Goal: Task Accomplishment & Management: Manage account settings

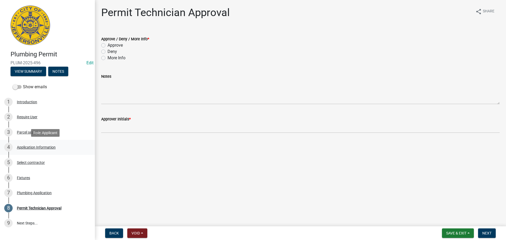
click at [33, 145] on div "Application Information" at bounding box center [36, 147] width 39 height 4
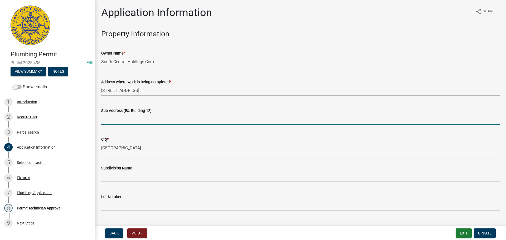
click at [129, 117] on input "Sub Address (Ex. Building 12)" at bounding box center [300, 119] width 398 height 11
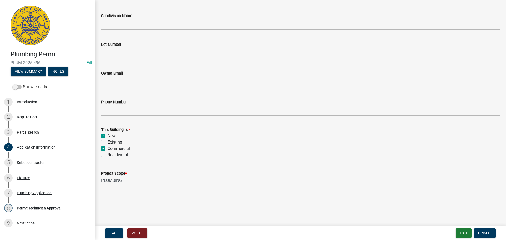
scroll to position [154, 0]
type input "2701 Waters Edge Parkway"
click at [485, 235] on span "Update" at bounding box center [484, 233] width 13 height 4
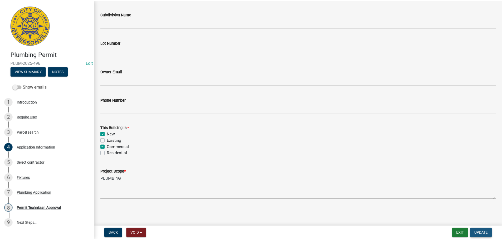
scroll to position [0, 0]
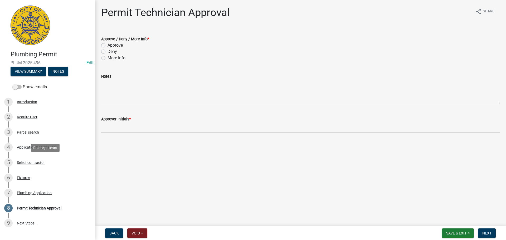
click at [36, 163] on div "Select contractor" at bounding box center [31, 163] width 28 height 4
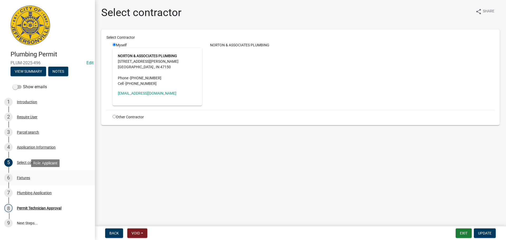
click at [22, 178] on div "Fixtures" at bounding box center [23, 178] width 13 height 4
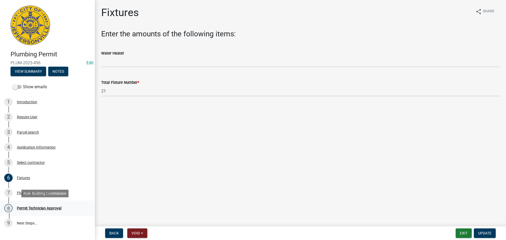
click at [33, 206] on div "8 Permit Technician Approval" at bounding box center [45, 208] width 82 height 8
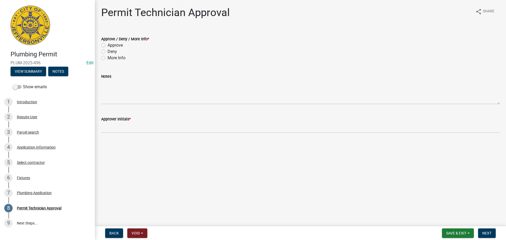
drag, startPoint x: 114, startPoint y: 43, endPoint x: 110, endPoint y: 50, distance: 8.5
click at [114, 43] on label "Approve" at bounding box center [115, 45] width 15 height 6
click at [111, 43] on input "Approve" at bounding box center [109, 43] width 3 height 3
radio input "true"
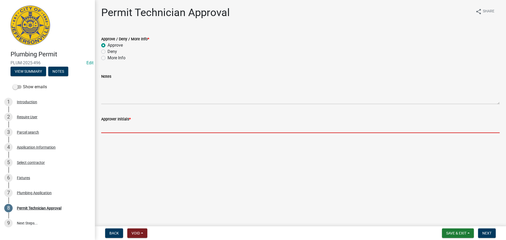
click at [122, 131] on input "Approver Initials *" at bounding box center [300, 127] width 398 height 11
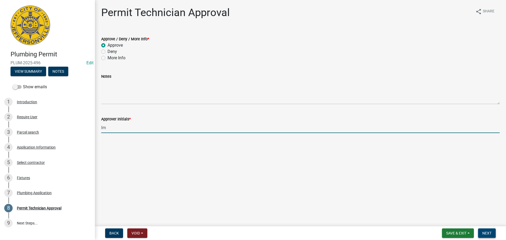
type input "lm"
click at [486, 234] on span "Next" at bounding box center [486, 233] width 9 height 4
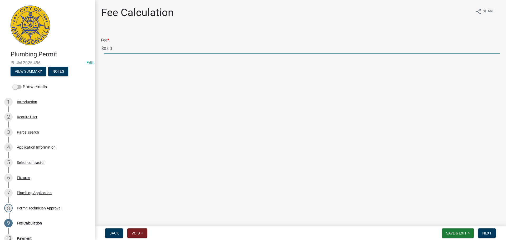
drag, startPoint x: 115, startPoint y: 49, endPoint x: 97, endPoint y: 49, distance: 17.7
click at [97, 49] on div "Fee * $ 0.00" at bounding box center [300, 42] width 406 height 25
type input "150.00"
click at [486, 232] on span "Next" at bounding box center [486, 233] width 9 height 4
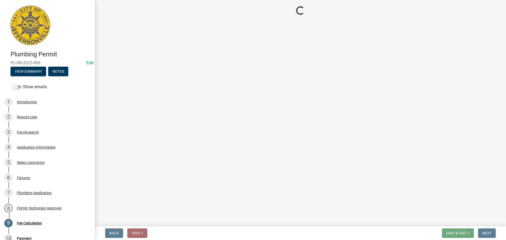
select select "3: 3"
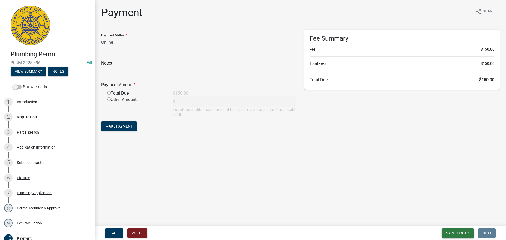
click at [454, 230] on button "Save & Exit" at bounding box center [458, 232] width 32 height 9
click at [456, 214] on button "Save & Exit" at bounding box center [453, 219] width 42 height 13
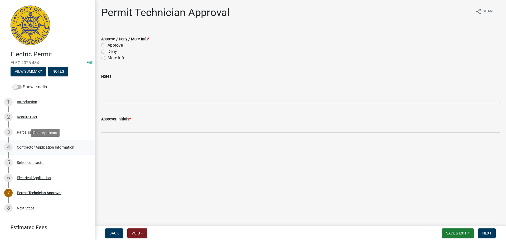
click at [47, 148] on div "Contractor Application Information" at bounding box center [45, 147] width 57 height 4
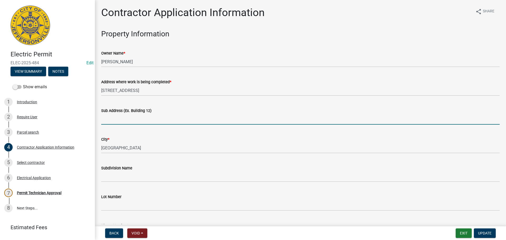
click at [143, 118] on input "Sub Address (Ex. Building 12)" at bounding box center [300, 119] width 398 height 11
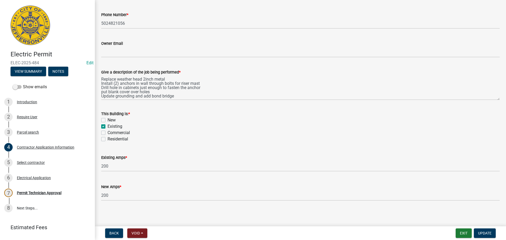
scroll to position [213, 0]
type input "1904 Ruck Lane"
click at [123, 136] on label "Residential" at bounding box center [118, 137] width 21 height 6
click at [111, 136] on input "Residential" at bounding box center [109, 135] width 3 height 3
checkbox input "true"
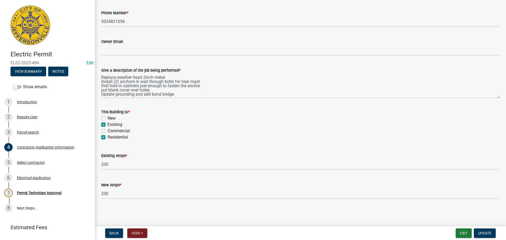
checkbox input "false"
checkbox input "true"
checkbox input "false"
checkbox input "true"
click at [485, 233] on span "Update" at bounding box center [484, 233] width 13 height 4
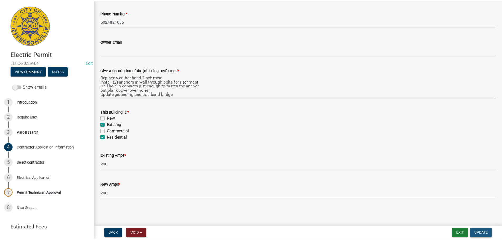
scroll to position [0, 0]
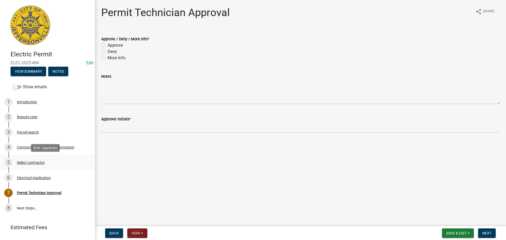
click at [38, 162] on div "Select contractor" at bounding box center [31, 163] width 28 height 4
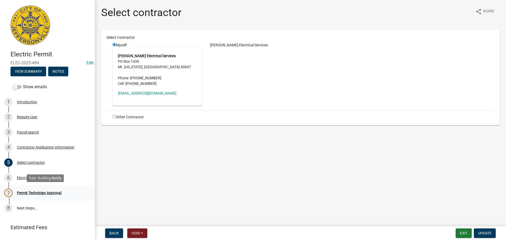
click at [47, 192] on div "Permit Technician Approval" at bounding box center [39, 193] width 45 height 4
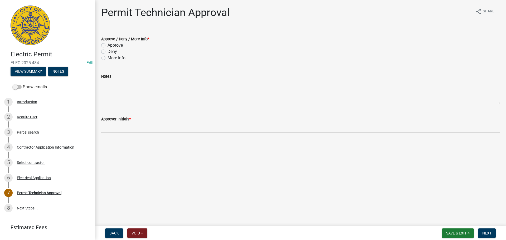
click at [119, 43] on label "Approve" at bounding box center [115, 45] width 15 height 6
click at [111, 43] on input "Approve" at bounding box center [109, 43] width 3 height 3
radio input "true"
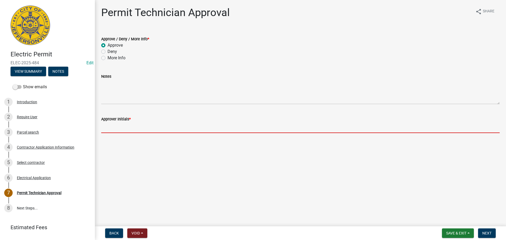
click at [134, 129] on input "Approver Initials *" at bounding box center [300, 127] width 398 height 11
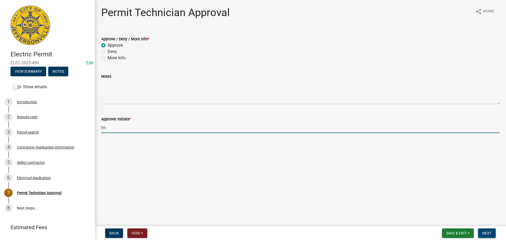
type input "lm"
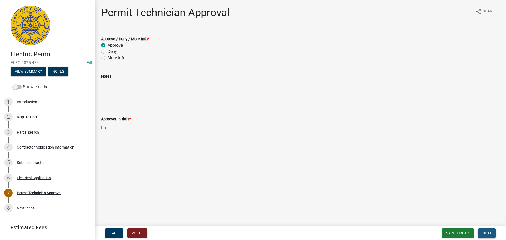
click at [489, 231] on span "Next" at bounding box center [486, 233] width 9 height 4
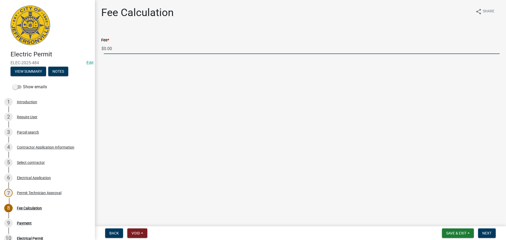
drag, startPoint x: 142, startPoint y: 48, endPoint x: 92, endPoint y: 48, distance: 49.8
click at [92, 48] on div "Electric Permit ELEC-2025-484 Edit View Summary Notes Show emails 1 Introductio…" at bounding box center [253, 120] width 506 height 240
type input "70.00"
click at [494, 234] on button "Next" at bounding box center [487, 232] width 18 height 9
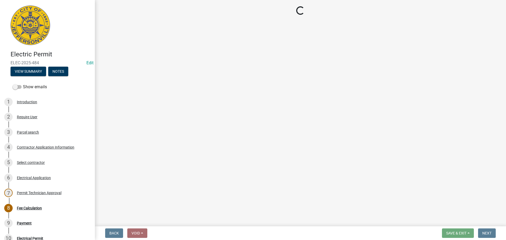
select select "3: 3"
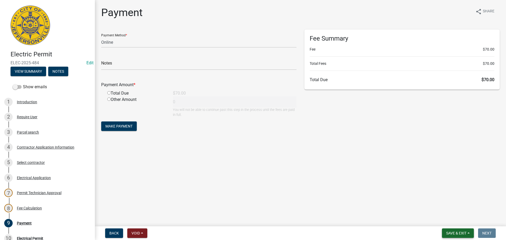
click at [450, 231] on span "Save & Exit" at bounding box center [456, 233] width 20 height 4
click at [448, 219] on button "Save & Exit" at bounding box center [453, 219] width 42 height 13
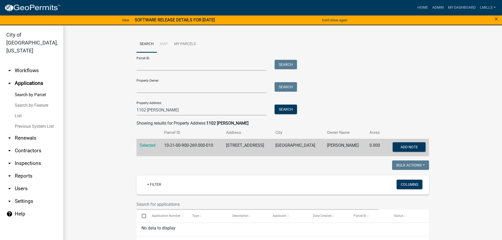
scroll to position [26, 0]
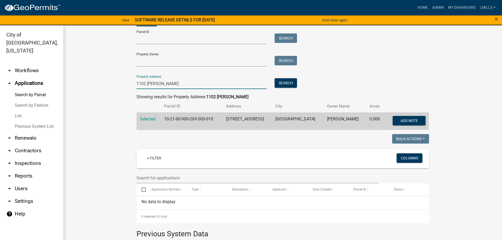
drag, startPoint x: 164, startPoint y: 81, endPoint x: 119, endPoint y: 82, distance: 45.6
click at [119, 82] on wm-workflow-application-search-view "Search Map My Parcels Parcel ID: Search Property Owner: Search Property Address…" at bounding box center [283, 164] width 418 height 310
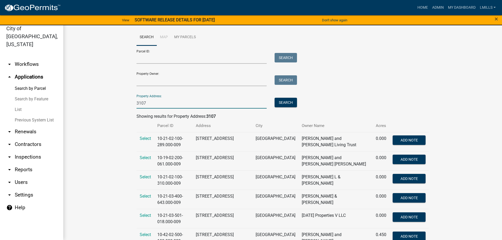
scroll to position [0, 0]
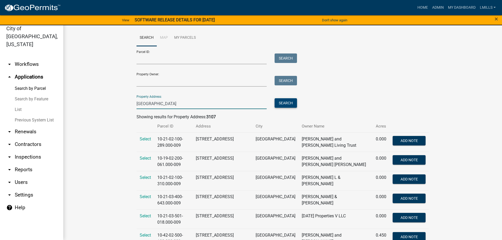
type input "3107 New Chapel"
click at [280, 104] on button "Search" at bounding box center [286, 102] width 22 height 9
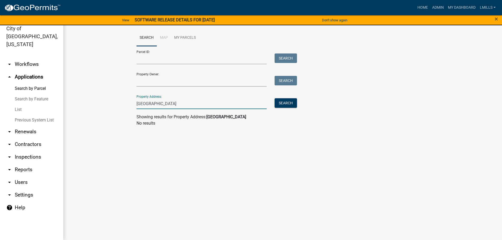
drag, startPoint x: 171, startPoint y: 104, endPoint x: 119, endPoint y: 104, distance: 51.1
click at [119, 104] on wm-workflow-application-search-view "Search Map My Parcels Parcel ID: Search Property Owner: Search Property Address…" at bounding box center [283, 80] width 418 height 101
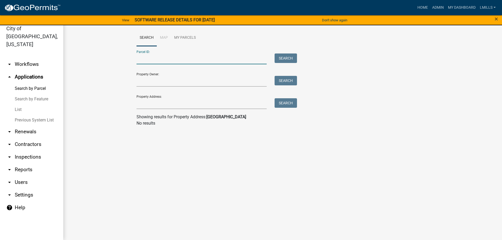
click at [166, 62] on input "Parcel ID:" at bounding box center [202, 58] width 130 height 11
type input "5"
click at [289, 58] on button "Search" at bounding box center [286, 57] width 22 height 9
drag, startPoint x: 212, startPoint y: 58, endPoint x: 109, endPoint y: 62, distance: 103.1
click at [109, 62] on wm-workflow-application-search-view "Search Map My Parcels Parcel ID: 10-42-02-500-092.00-039 Search Property Owner:…" at bounding box center [283, 80] width 418 height 101
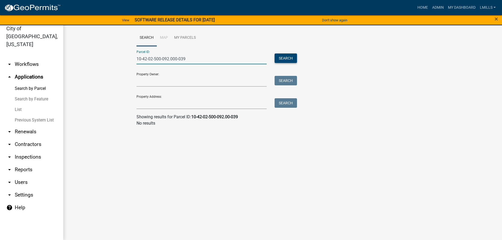
type input "10-42-02-500-092.000-039"
click at [282, 57] on button "Search" at bounding box center [286, 57] width 22 height 9
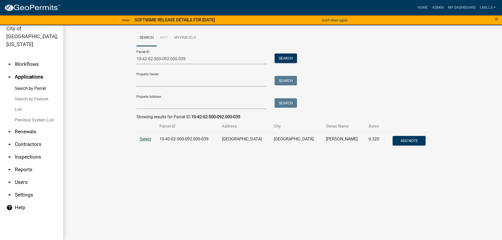
click at [142, 139] on span "Select" at bounding box center [145, 139] width 11 height 5
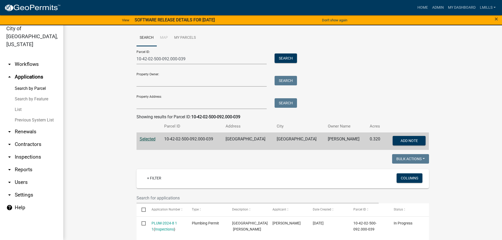
click at [31, 151] on link "arrow_drop_down Inspections" at bounding box center [31, 157] width 63 height 13
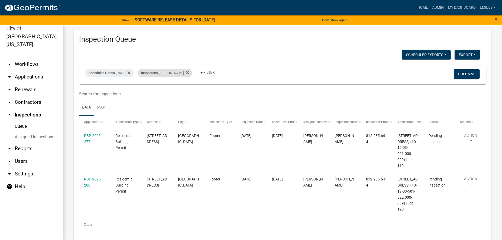
click at [177, 73] on div "Inspector is larry wallace" at bounding box center [165, 73] width 54 height 8
click at [169, 98] on select "Select an option None Shawn Jeremy Ramsey Mary Frey Chad Reischl Mike Kruer Har…" at bounding box center [171, 98] width 53 height 11
select select "13c97fbc-c819-4cee-844a-0db3d3c4db95"
click at [148, 93] on select "Select an option None Shawn Jeremy Ramsey Mary Frey Chad Reischl Mike Kruer Har…" at bounding box center [171, 98] width 53 height 11
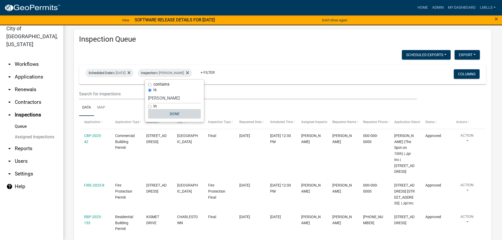
click at [178, 115] on button "Done" at bounding box center [174, 113] width 53 height 9
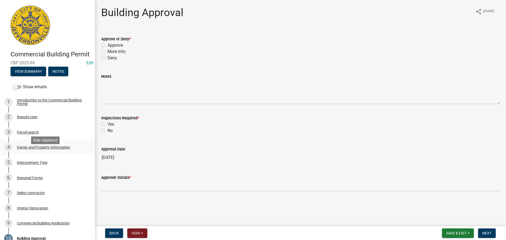
click at [39, 149] on div "Owner and Property Information" at bounding box center [43, 147] width 53 height 4
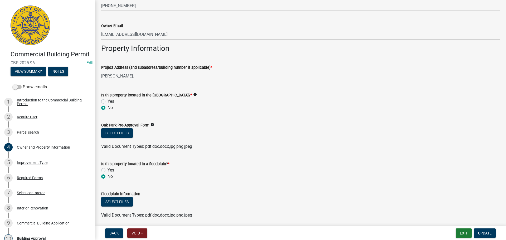
scroll to position [277, 0]
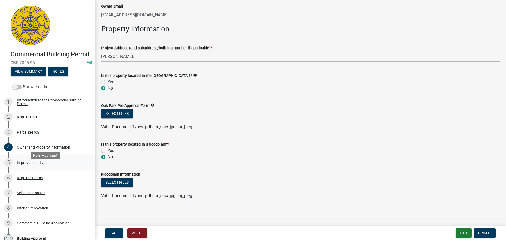
click at [28, 164] on div "Improvement Type" at bounding box center [32, 163] width 31 height 4
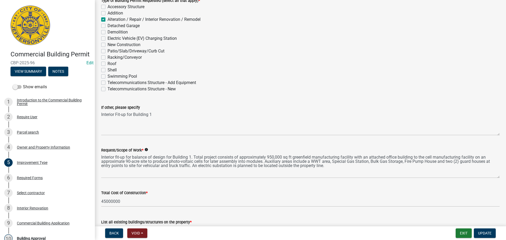
scroll to position [53, 0]
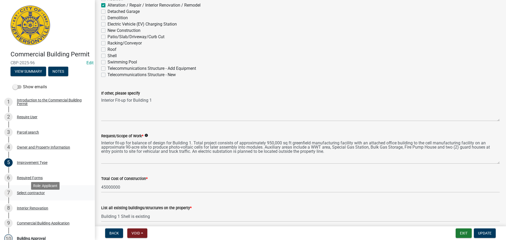
click at [33, 195] on div "Select contractor" at bounding box center [31, 193] width 28 height 4
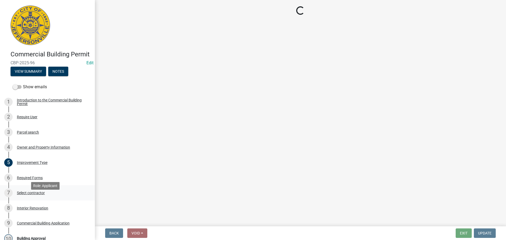
scroll to position [0, 0]
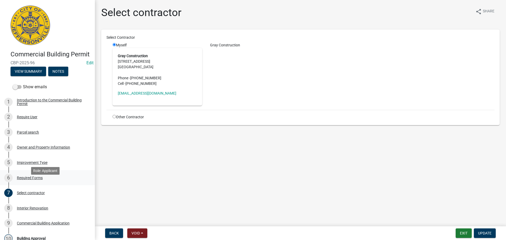
click at [25, 180] on div "Required Forms" at bounding box center [30, 178] width 26 height 4
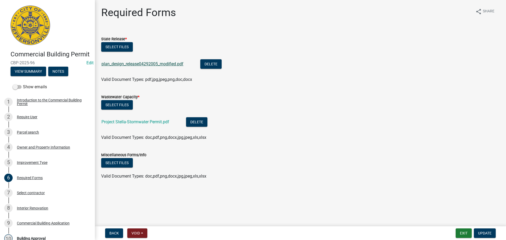
click at [135, 65] on link "plan_design_release04292005_modified.pdf" at bounding box center [142, 63] width 82 height 5
click at [137, 123] on link "Project Stella-Stormwater Permit.pdf" at bounding box center [135, 121] width 68 height 5
click at [32, 210] on div "Interior Renovation" at bounding box center [32, 208] width 31 height 4
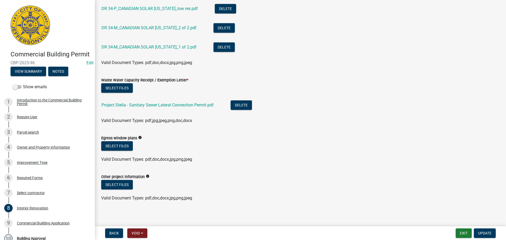
scroll to position [269, 0]
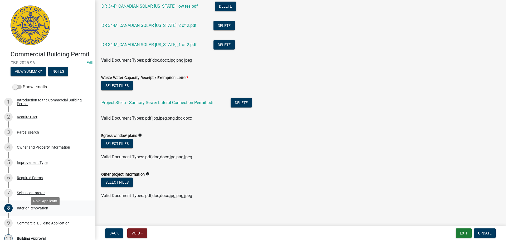
click at [30, 210] on div "Interior Renovation" at bounding box center [32, 208] width 31 height 4
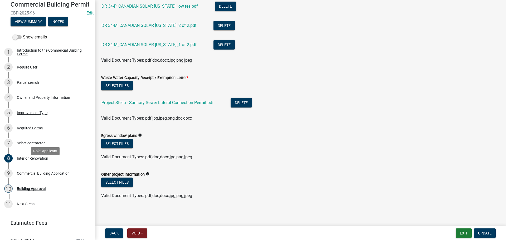
scroll to position [66, 0]
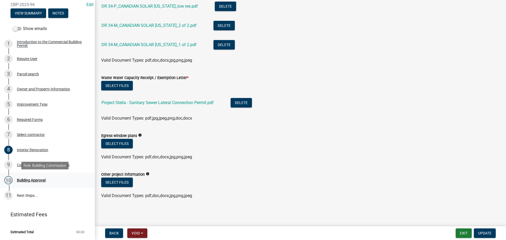
click at [38, 181] on div "Building Approval" at bounding box center [31, 180] width 29 height 4
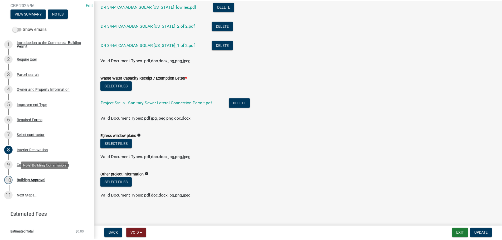
scroll to position [0, 0]
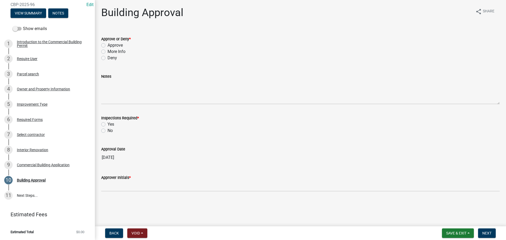
click at [110, 48] on label "Approve" at bounding box center [115, 45] width 15 height 6
click at [110, 46] on input "Approve" at bounding box center [109, 43] width 3 height 3
radio input "true"
click at [111, 122] on label "Yes" at bounding box center [111, 124] width 7 height 6
click at [111, 122] on input "Yes" at bounding box center [109, 122] width 3 height 3
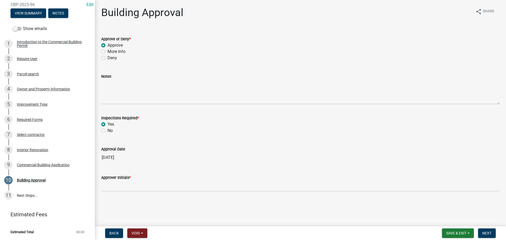
radio input "true"
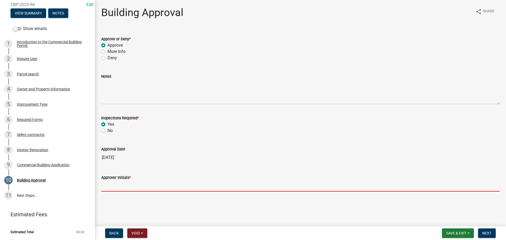
click at [116, 189] on input "Approver Initials *" at bounding box center [300, 186] width 398 height 11
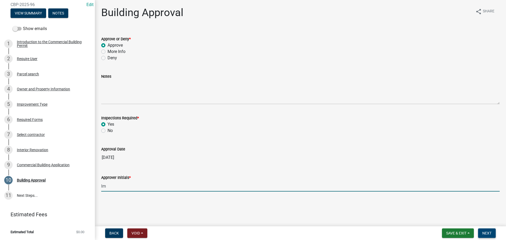
type input "lm"
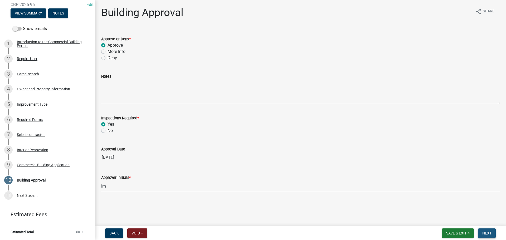
click at [489, 236] on button "Next" at bounding box center [487, 232] width 18 height 9
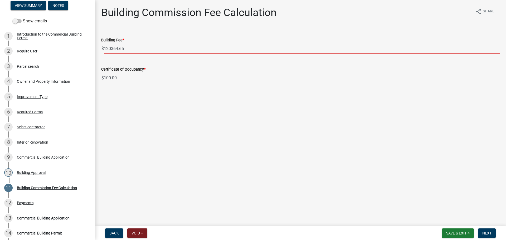
drag, startPoint x: 139, startPoint y: 50, endPoint x: 98, endPoint y: 50, distance: 40.8
click at [98, 50] on div "Building Fee * $ 120364.65" at bounding box center [300, 42] width 406 height 25
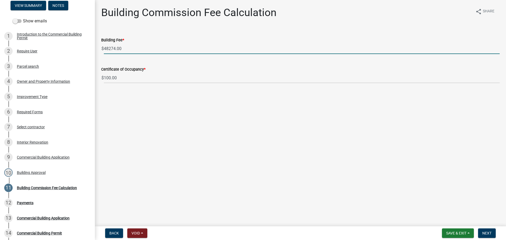
type input "48274.00"
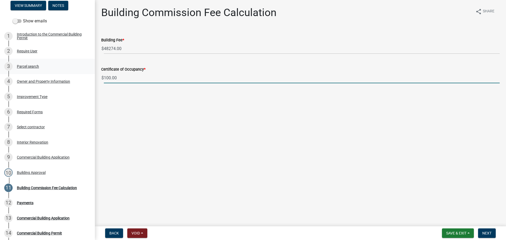
drag, startPoint x: 133, startPoint y: 81, endPoint x: 85, endPoint y: 79, distance: 47.7
click at [85, 79] on div "Commercial Building Permit CBP-2025-96 Edit View Summary Notes Show emails 1 In…" at bounding box center [253, 120] width 506 height 240
type input "1500.00"
click at [486, 233] on span "Next" at bounding box center [486, 233] width 9 height 4
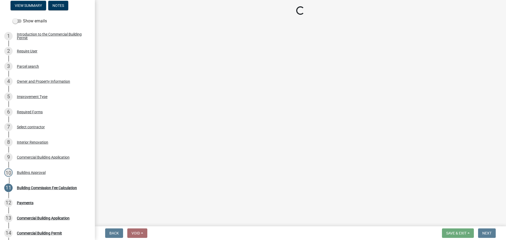
select select "3: 3"
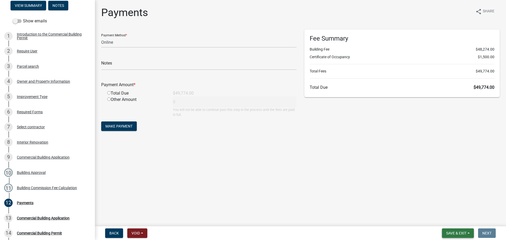
click at [466, 231] on span "Save & Exit" at bounding box center [456, 233] width 20 height 4
click at [459, 221] on button "Save & Exit" at bounding box center [453, 219] width 42 height 13
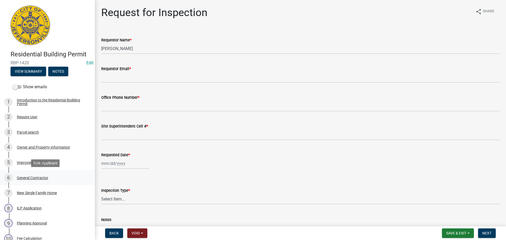
click at [34, 179] on div "General Contractor" at bounding box center [32, 178] width 31 height 4
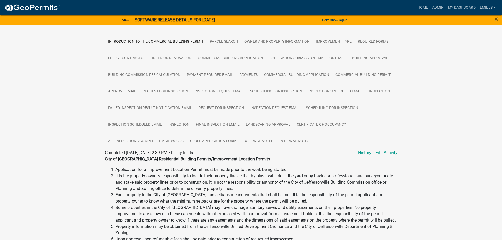
scroll to position [105, 0]
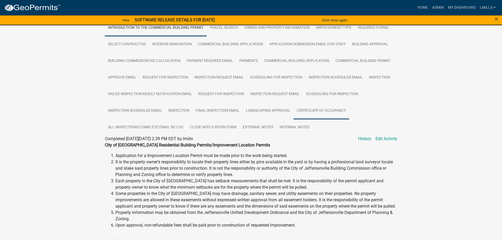
click at [322, 110] on link "Certificate of Occupancy" at bounding box center [322, 111] width 56 height 17
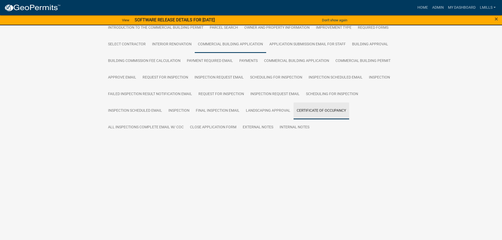
scroll to position [36, 0]
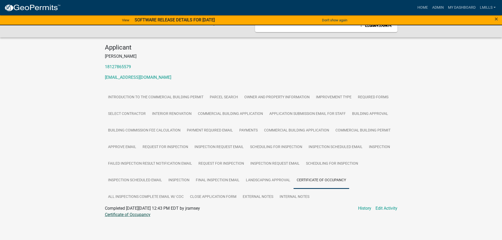
click at [127, 215] on link "Certificate of Occupancy" at bounding box center [128, 214] width 46 height 5
click at [254, 196] on link "External Notes" at bounding box center [258, 197] width 37 height 17
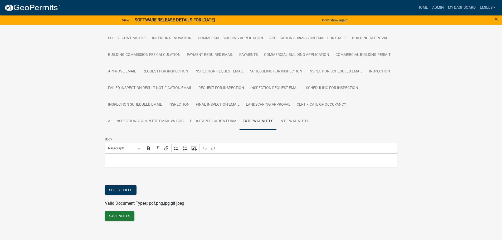
scroll to position [116, 0]
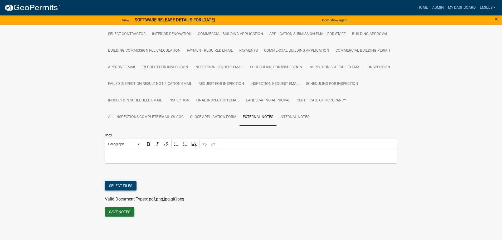
click at [123, 183] on button "Select files" at bounding box center [121, 185] width 32 height 9
click at [117, 184] on button "Select files" at bounding box center [121, 185] width 32 height 9
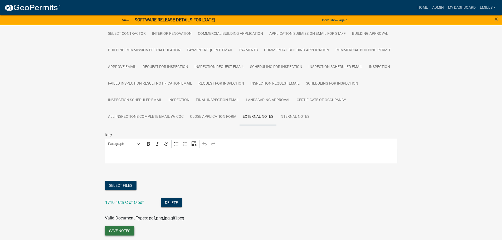
click at [119, 232] on button "Save Notes" at bounding box center [120, 230] width 30 height 9
